Goal: Task Accomplishment & Management: Manage account settings

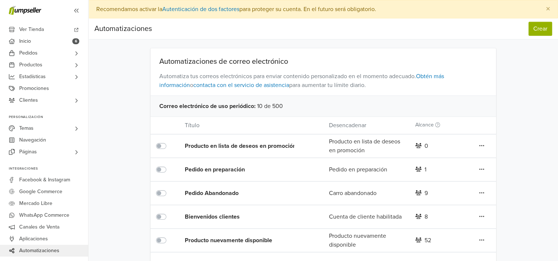
click at [483, 146] on icon at bounding box center [481, 145] width 5 height 1
click at [417, 192] on icon at bounding box center [418, 192] width 7 height 5
click at [424, 192] on div "9" at bounding box center [425, 193] width 3 height 9
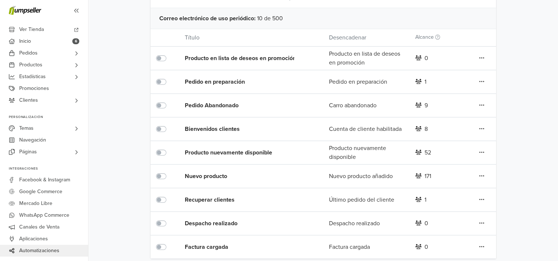
scroll to position [94, 0]
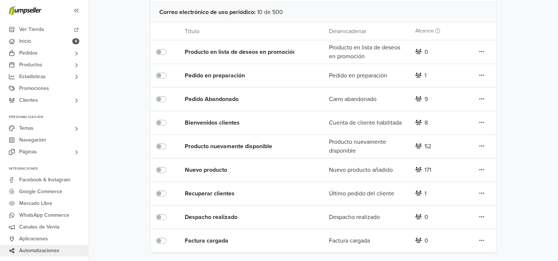
click at [483, 55] on icon at bounding box center [481, 52] width 5 height 6
click at [482, 192] on icon at bounding box center [481, 193] width 5 height 6
click at [479, 52] on icon at bounding box center [481, 51] width 5 height 1
click at [432, 183] on link "Editar" at bounding box center [454, 180] width 58 height 12
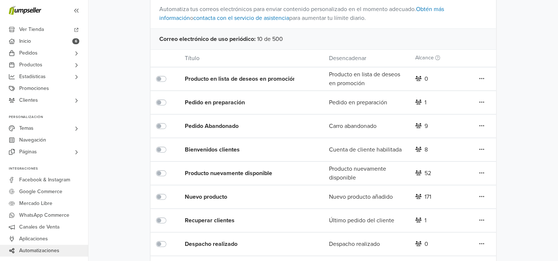
scroll to position [94, 0]
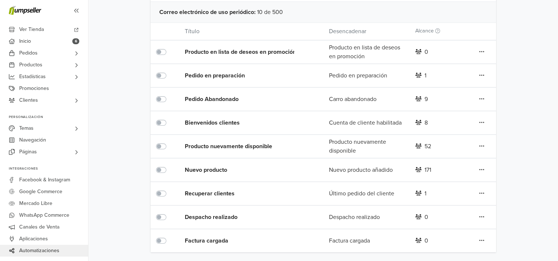
click at [480, 55] on icon at bounding box center [481, 52] width 5 height 6
click at [460, 201] on link "Editar" at bounding box center [454, 203] width 58 height 12
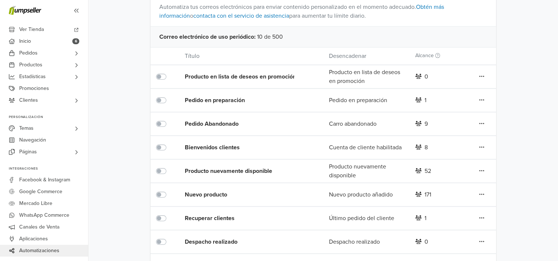
scroll to position [20, 0]
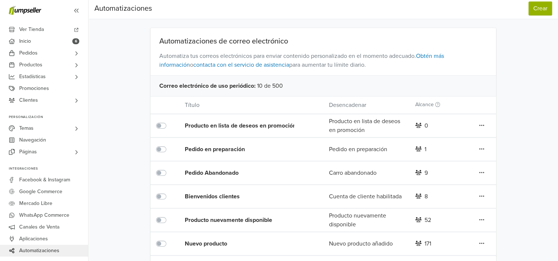
click at [479, 128] on icon at bounding box center [481, 125] width 5 height 6
click at [471, 186] on link "Editar" at bounding box center [454, 187] width 58 height 12
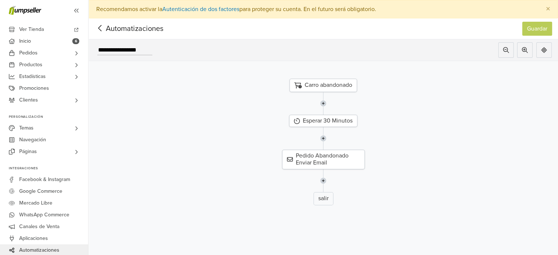
click at [326, 181] on img at bounding box center [323, 181] width 6 height 23
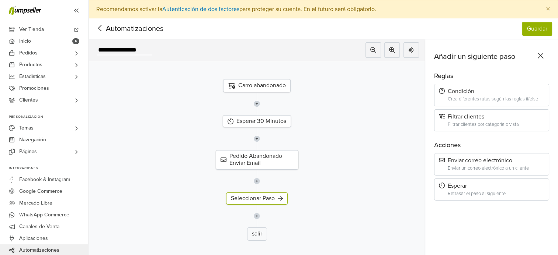
click at [487, 195] on div "Retrasar el paso al siguiente" at bounding box center [496, 194] width 97 height 6
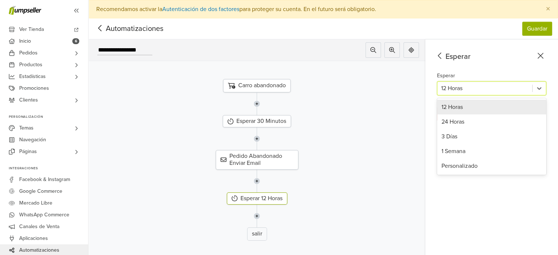
click at [450, 89] on div at bounding box center [484, 88] width 87 height 10
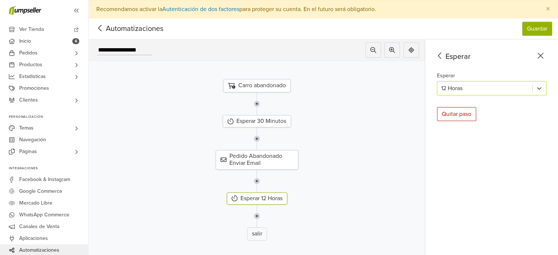
click at [460, 86] on div at bounding box center [484, 88] width 87 height 10
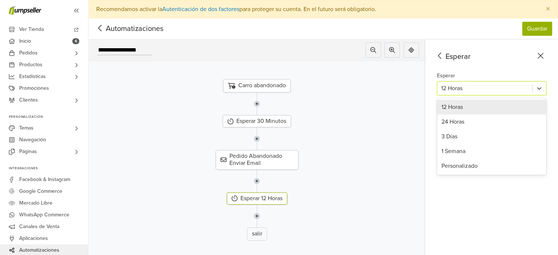
click at [466, 87] on div at bounding box center [484, 88] width 87 height 10
click at [484, 164] on div "Personalizado" at bounding box center [491, 166] width 109 height 15
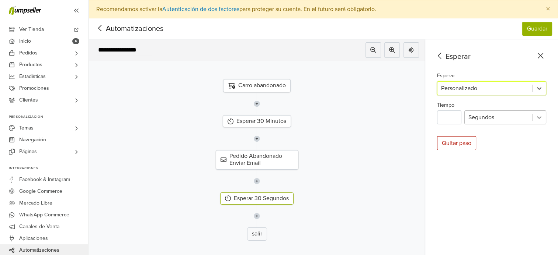
click at [546, 112] on div at bounding box center [538, 117] width 13 height 13
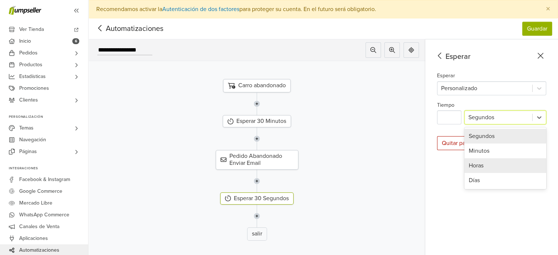
click at [509, 161] on div "Horas" at bounding box center [505, 166] width 82 height 15
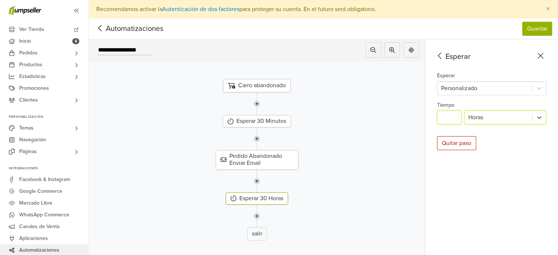
click at [459, 115] on input "**" at bounding box center [449, 118] width 24 height 14
type input "*"
click at [450, 182] on div "Esperar Esperar Personalizado Tiempo * Horas Quitar paso" at bounding box center [491, 156] width 133 height 234
click at [258, 216] on img at bounding box center [257, 216] width 6 height 23
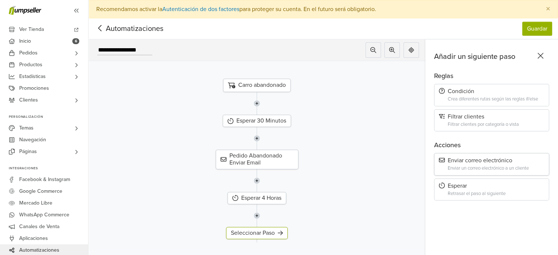
click at [484, 163] on div "Enviar correo electrónico" at bounding box center [491, 160] width 105 height 7
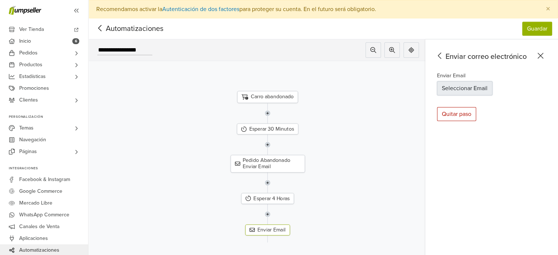
click at [463, 88] on button "Seleccionar Email" at bounding box center [464, 88] width 55 height 14
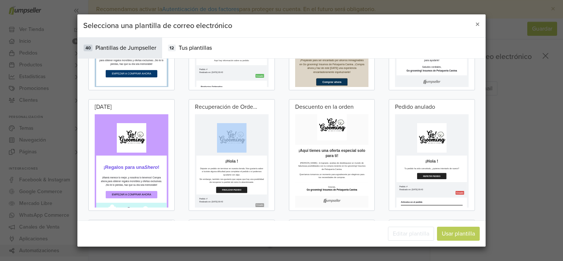
click at [282, 189] on p at bounding box center [286, 173] width 177 height 74
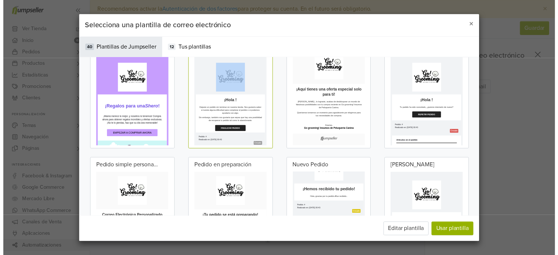
scroll to position [354, 0]
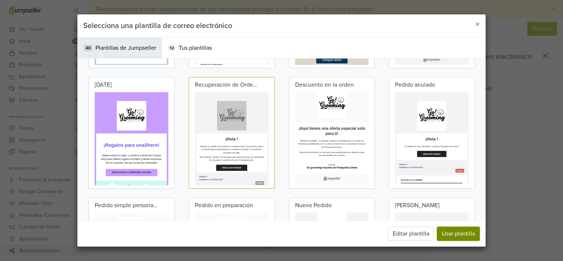
click at [457, 233] on button "Usar plantilla" at bounding box center [458, 234] width 43 height 14
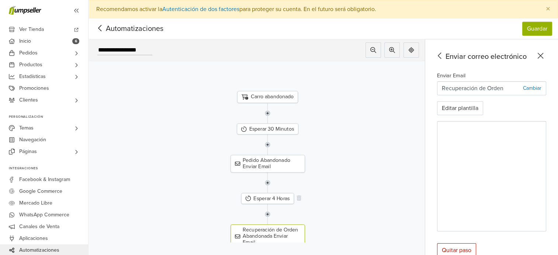
click at [278, 199] on div "Esperar 4 Horas" at bounding box center [267, 198] width 53 height 11
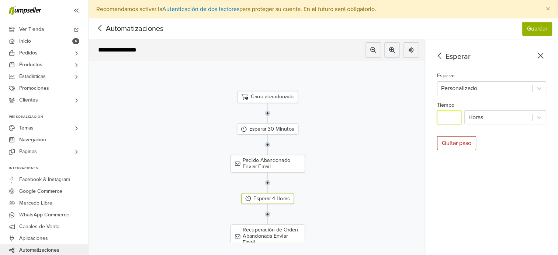
drag, startPoint x: 452, startPoint y: 118, endPoint x: 409, endPoint y: 117, distance: 42.4
click at [423, 119] on div "**********" at bounding box center [322, 156] width 469 height 234
type input "**"
drag, startPoint x: 554, startPoint y: 180, endPoint x: 543, endPoint y: 172, distance: 13.2
click at [554, 179] on div "Esperar Esperar Personalizado Tiempo ** Horas Quitar paso" at bounding box center [491, 156] width 133 height 234
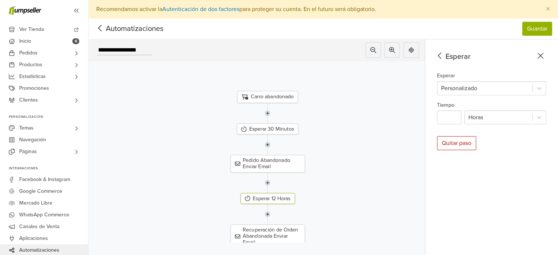
click at [481, 184] on div "Esperar Esperar Personalizado Tiempo ** Horas Quitar paso" at bounding box center [491, 156] width 133 height 234
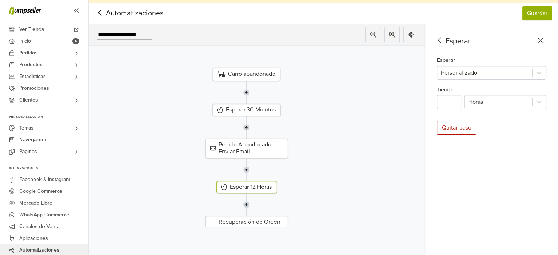
scroll to position [24, 0]
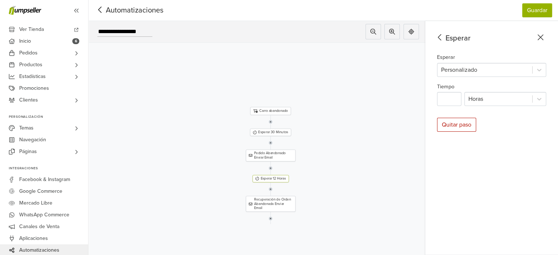
click at [270, 213] on img at bounding box center [271, 219] width 4 height 14
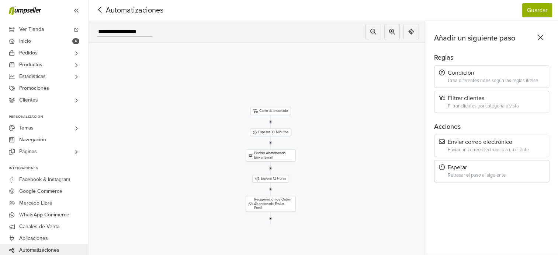
click at [486, 166] on div "Esperar Retrasar el paso al siguiente" at bounding box center [491, 171] width 115 height 22
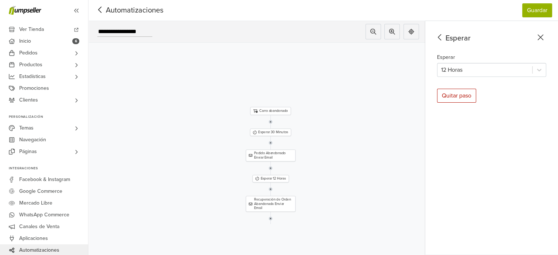
click at [478, 55] on div "Esperar 12 Horas" at bounding box center [491, 65] width 109 height 24
click at [477, 65] on div at bounding box center [484, 70] width 87 height 10
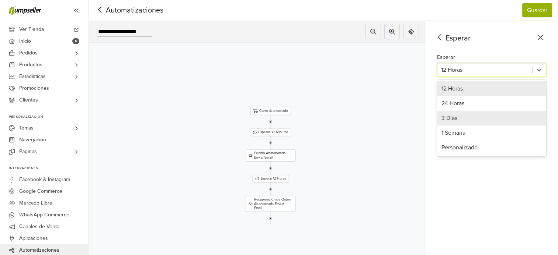
click at [465, 115] on div "3 Días" at bounding box center [491, 118] width 109 height 15
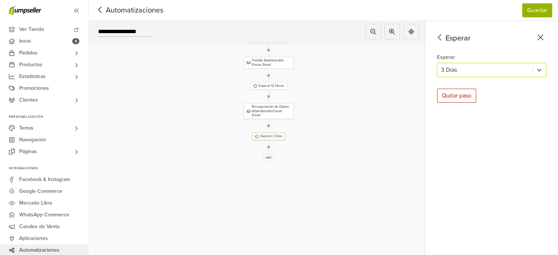
drag, startPoint x: 370, startPoint y: 215, endPoint x: 369, endPoint y: 120, distance: 95.5
click at [369, 120] on div at bounding box center [268, 126] width 209 height 14
click at [270, 138] on img at bounding box center [269, 145] width 4 height 14
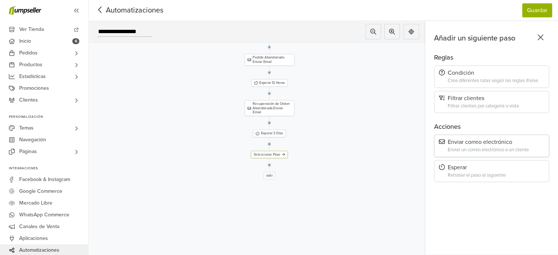
click at [493, 147] on div "Enviar un correo electrónico a un cliente" at bounding box center [496, 150] width 97 height 6
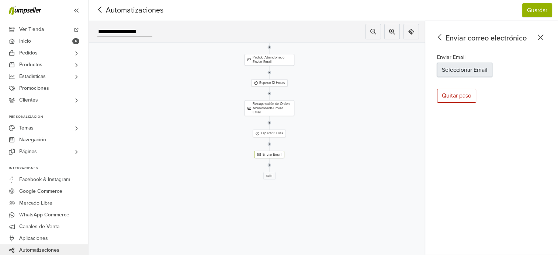
click at [483, 68] on button "Seleccionar Email" at bounding box center [464, 70] width 55 height 14
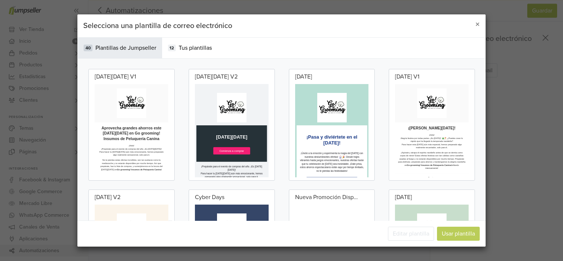
scroll to position [0, 0]
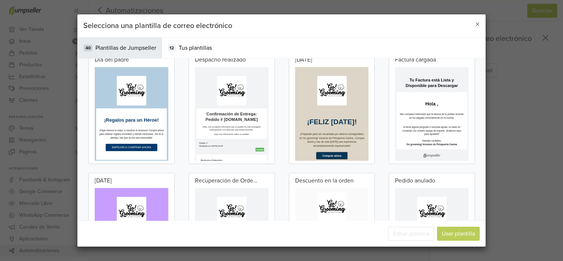
click at [312, 212] on p at bounding box center [286, 247] width 177 height 74
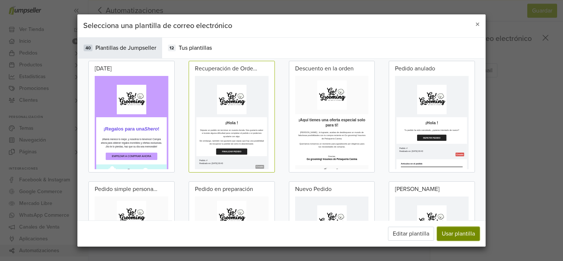
click at [447, 237] on button "Usar plantilla" at bounding box center [458, 234] width 43 height 14
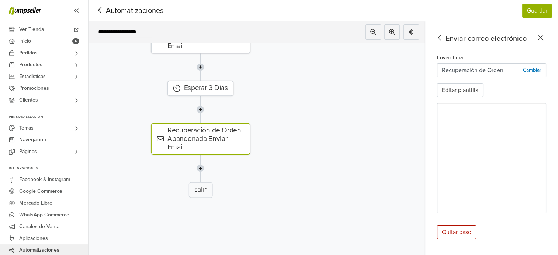
click at [445, 36] on icon at bounding box center [439, 37] width 11 height 9
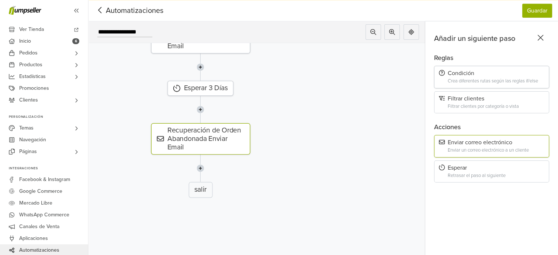
click at [467, 81] on div "Crea diferentes rutas según las reglas if/else" at bounding box center [496, 82] width 97 height 6
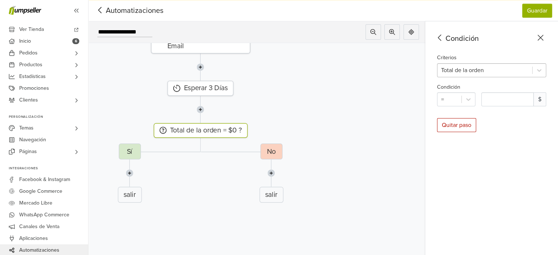
click at [475, 74] on div at bounding box center [484, 70] width 87 height 10
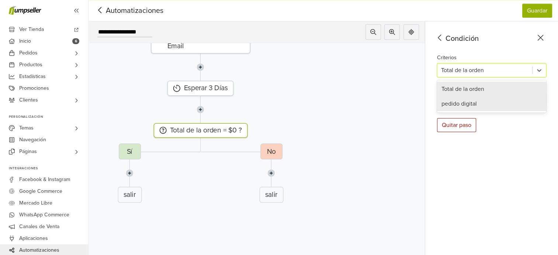
click at [472, 100] on div "pedido digital" at bounding box center [491, 104] width 109 height 15
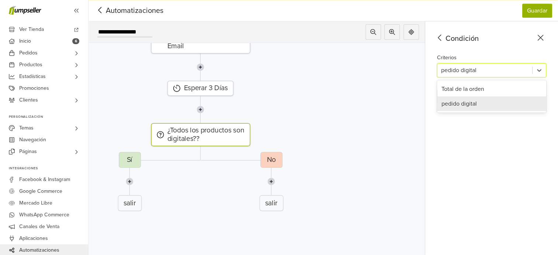
click at [472, 71] on div at bounding box center [484, 70] width 87 height 10
click at [474, 88] on div "Total de la orden" at bounding box center [491, 89] width 109 height 15
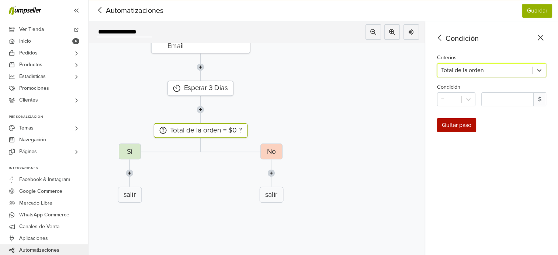
click at [469, 120] on div "Quitar paso" at bounding box center [456, 125] width 39 height 14
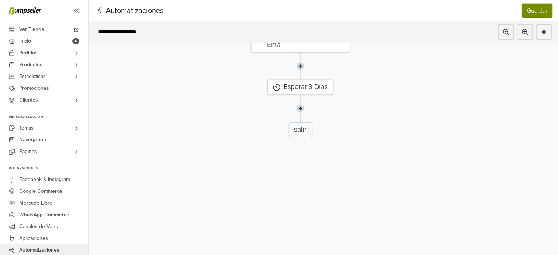
click at [545, 5] on button "Guardar" at bounding box center [537, 11] width 30 height 14
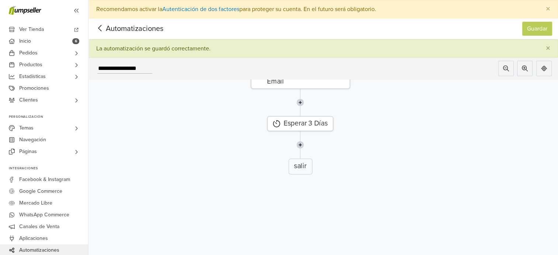
click at [101, 27] on icon at bounding box center [99, 28] width 11 height 9
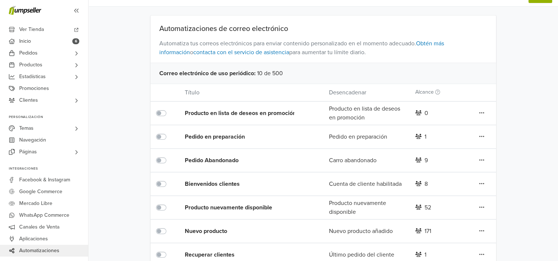
scroll to position [74, 0]
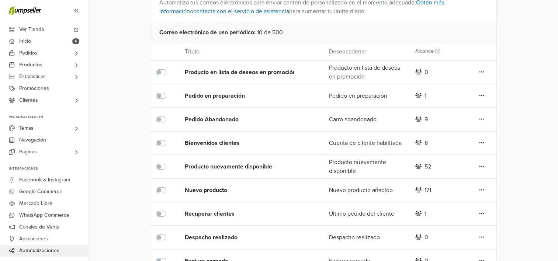
click at [480, 75] on icon at bounding box center [481, 72] width 5 height 6
click at [462, 133] on link "Editar" at bounding box center [454, 134] width 58 height 12
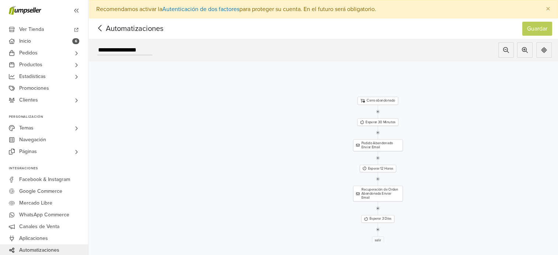
click at [99, 29] on icon at bounding box center [99, 28] width 11 height 9
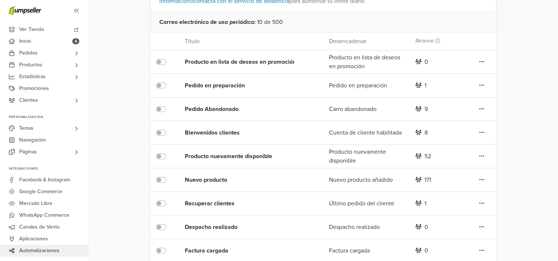
scroll to position [94, 0]
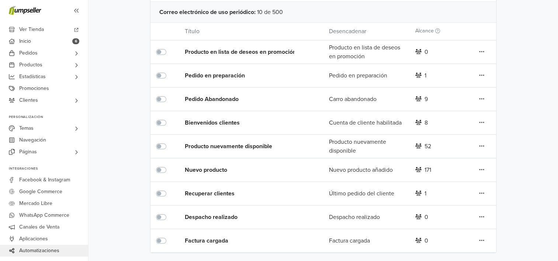
click at [484, 55] on icon at bounding box center [481, 52] width 5 height 6
click at [466, 205] on link "Editar" at bounding box center [454, 208] width 58 height 12
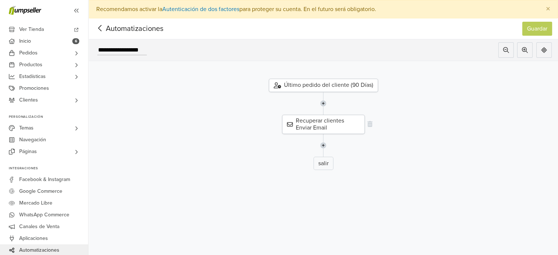
click at [333, 121] on div "Recuperar clientes Enviar Email" at bounding box center [323, 124] width 83 height 19
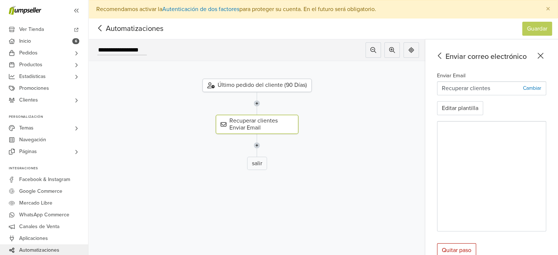
click at [260, 102] on img at bounding box center [257, 103] width 6 height 23
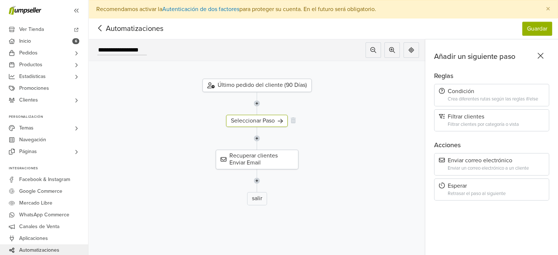
click at [268, 118] on div "Seleccionar Paso" at bounding box center [257, 121] width 62 height 12
click at [494, 191] on div "Retrasar el paso al siguiente" at bounding box center [496, 194] width 97 height 6
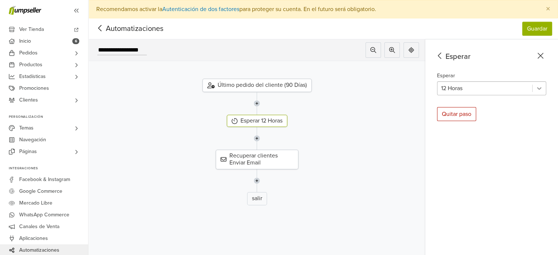
click at [542, 91] on icon at bounding box center [538, 88] width 7 height 7
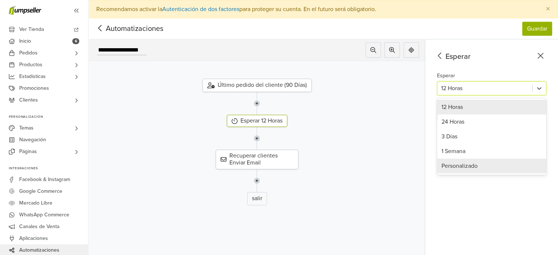
click at [506, 167] on div "Personalizado" at bounding box center [491, 166] width 109 height 15
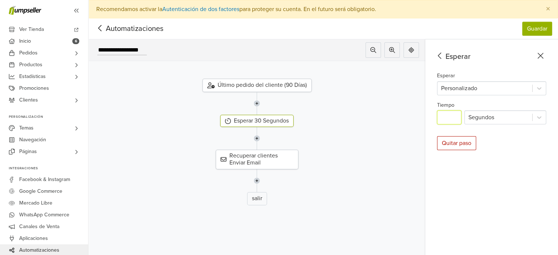
drag, startPoint x: 459, startPoint y: 118, endPoint x: 392, endPoint y: 123, distance: 67.3
click at [392, 123] on div "**********" at bounding box center [322, 156] width 469 height 234
type input "*"
click at [495, 112] on div at bounding box center [498, 117] width 60 height 10
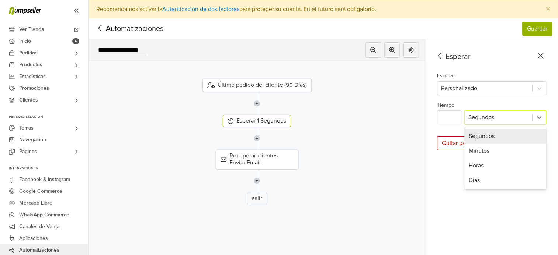
click at [495, 118] on div at bounding box center [498, 117] width 60 height 10
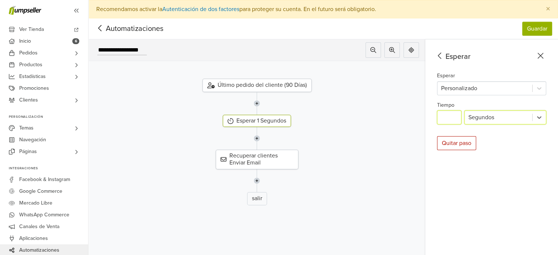
click at [461, 115] on input "*" at bounding box center [449, 118] width 24 height 14
type input "**"
click at [519, 122] on div at bounding box center [498, 117] width 60 height 10
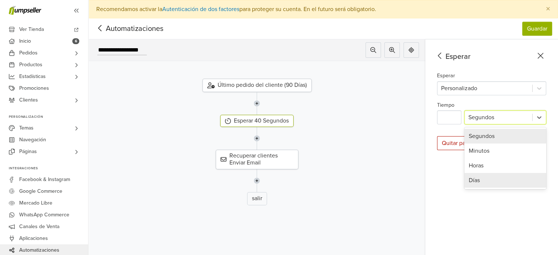
drag, startPoint x: 525, startPoint y: 181, endPoint x: 512, endPoint y: 175, distance: 15.0
click at [525, 181] on div "Días" at bounding box center [505, 180] width 82 height 15
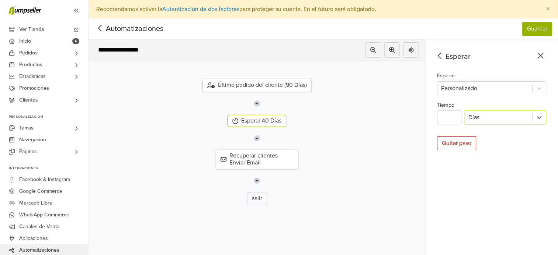
drag, startPoint x: 449, startPoint y: 109, endPoint x: 454, endPoint y: 111, distance: 5.4
click at [452, 111] on div "Tiempo ** option Días, selected. Días" at bounding box center [491, 113] width 109 height 24
click at [456, 113] on input "**" at bounding box center [449, 118] width 24 height 14
click at [293, 118] on icon at bounding box center [291, 121] width 5 height 6
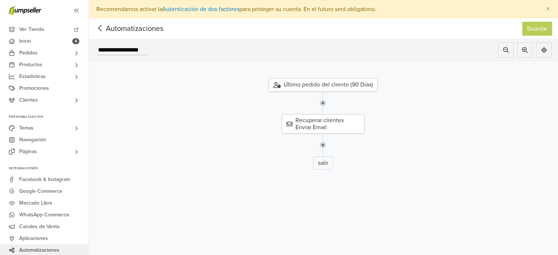
click at [306, 87] on div "Último pedido del cliente (90 Días)" at bounding box center [322, 85] width 109 height 13
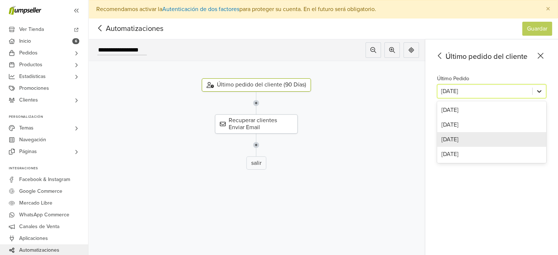
click at [546, 88] on div at bounding box center [538, 91] width 13 height 13
click at [505, 123] on div "[DATE]" at bounding box center [491, 125] width 109 height 15
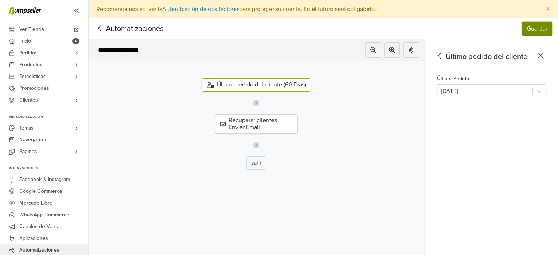
click at [541, 27] on button "Guardar" at bounding box center [537, 29] width 30 height 14
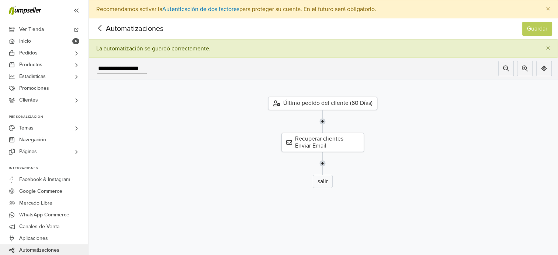
click at [101, 27] on icon at bounding box center [99, 28] width 11 height 9
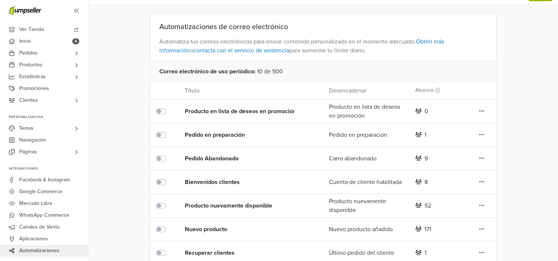
scroll to position [94, 0]
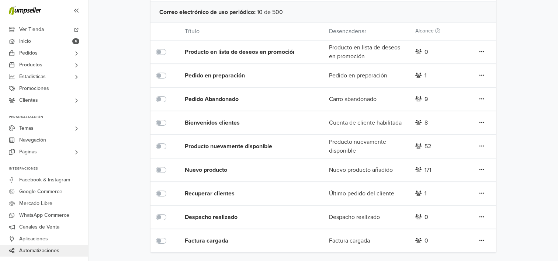
click at [419, 194] on icon at bounding box center [418, 193] width 7 height 5
click at [388, 193] on div "Último pedido del cliente" at bounding box center [366, 193] width 86 height 9
click at [201, 194] on div "Recuperar clientes" at bounding box center [242, 193] width 115 height 9
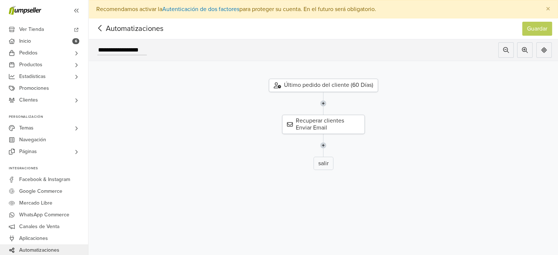
click at [102, 28] on icon at bounding box center [99, 28] width 11 height 9
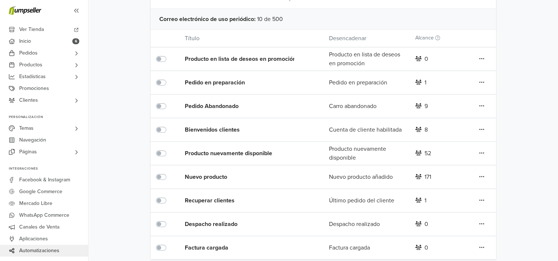
scroll to position [94, 0]
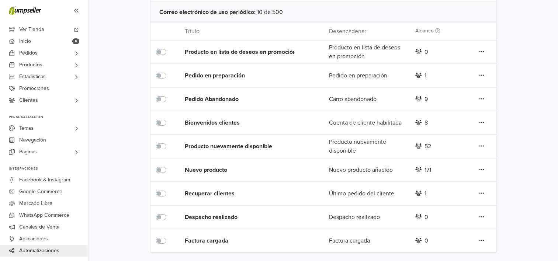
click at [483, 55] on icon at bounding box center [481, 52] width 5 height 6
click at [471, 203] on link "Editar" at bounding box center [454, 203] width 58 height 12
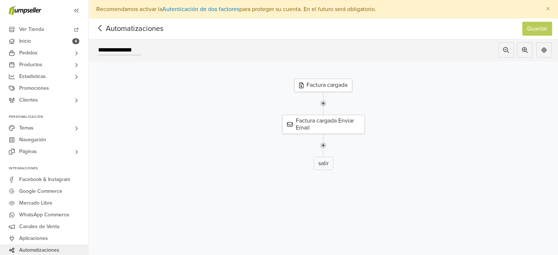
click at [100, 29] on icon at bounding box center [99, 28] width 3 height 6
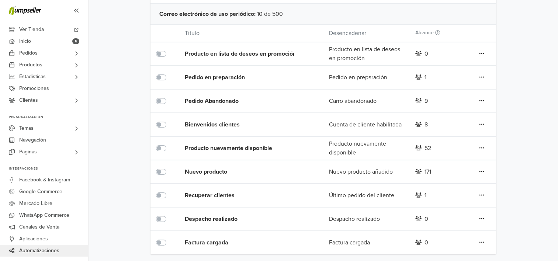
scroll to position [94, 0]
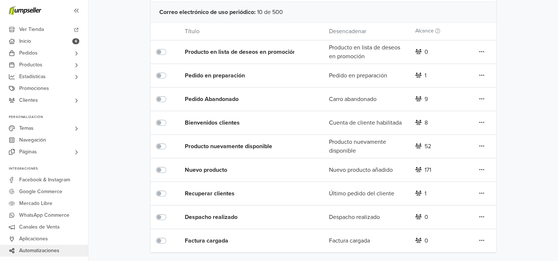
click at [484, 219] on div "Editar Duplicar Eliminar" at bounding box center [481, 217] width 29 height 10
click at [483, 55] on icon at bounding box center [481, 52] width 5 height 6
click at [464, 178] on link "Editar" at bounding box center [454, 180] width 58 height 12
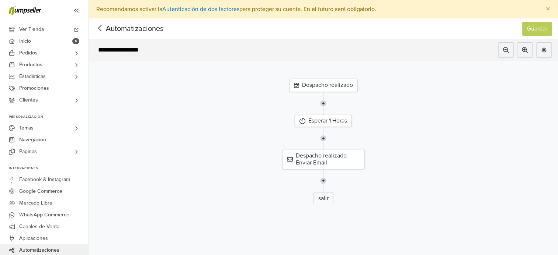
click at [100, 29] on icon at bounding box center [99, 28] width 3 height 6
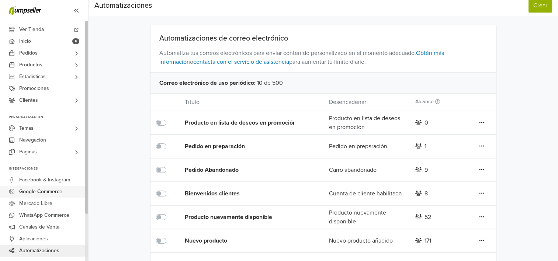
scroll to position [20, 0]
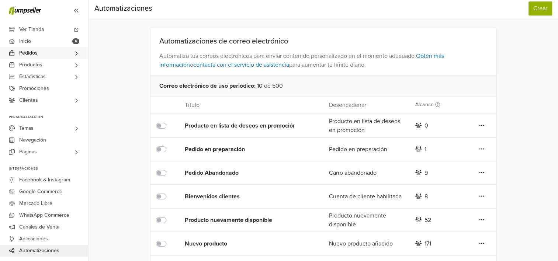
click at [61, 52] on link "Pedidos" at bounding box center [44, 53] width 88 height 12
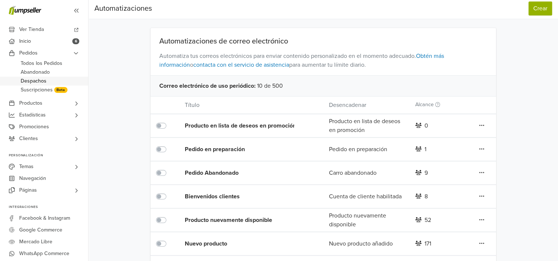
click at [38, 81] on span "Despachos" at bounding box center [34, 81] width 26 height 9
